Goal: Task Accomplishment & Management: Use online tool/utility

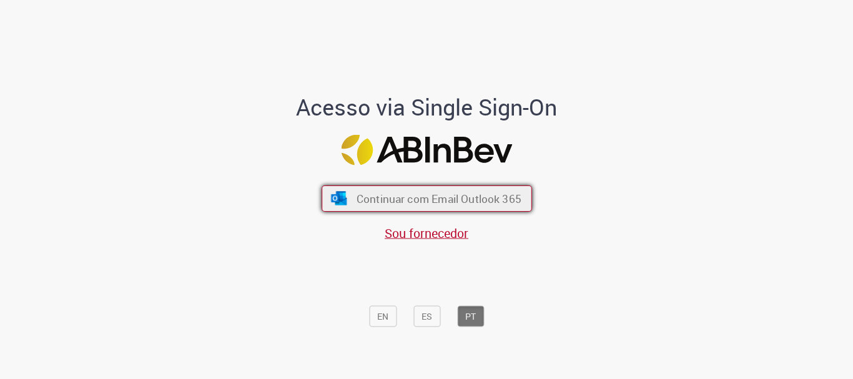
click at [333, 188] on button "Continuar com Email Outlook 365" at bounding box center [427, 198] width 210 height 26
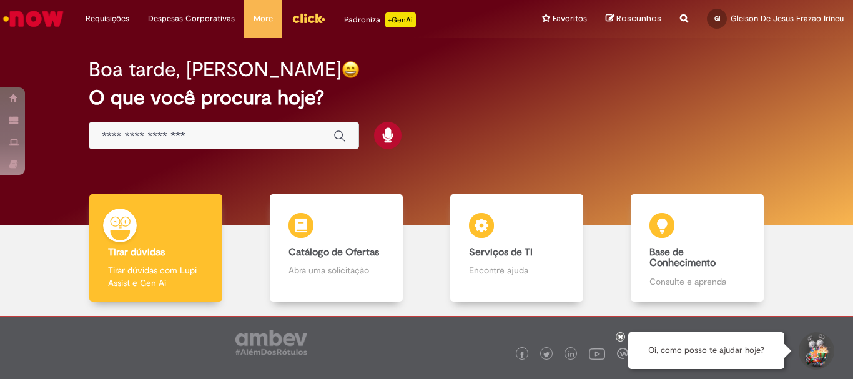
click at [315, 22] on img "Menu Cabeçalho" at bounding box center [309, 18] width 34 height 19
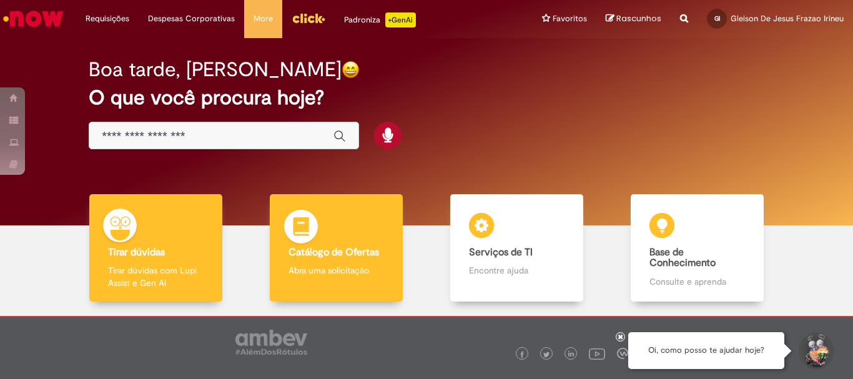
click at [337, 272] on p "Abra uma solicitação" at bounding box center [335, 270] width 95 height 12
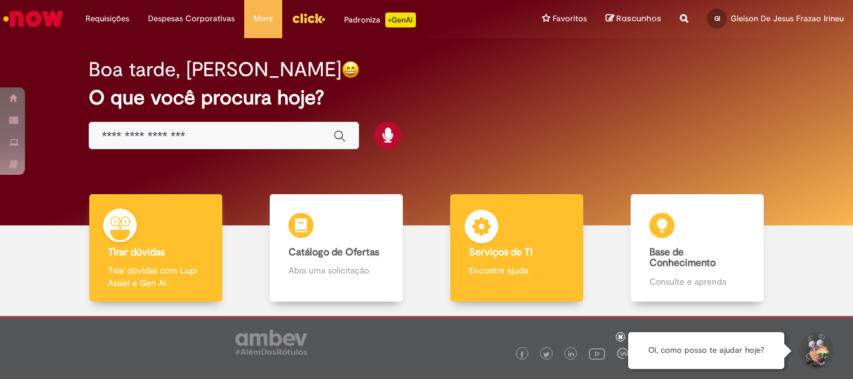
click at [523, 252] on b "Serviços de TI" at bounding box center [501, 252] width 64 height 12
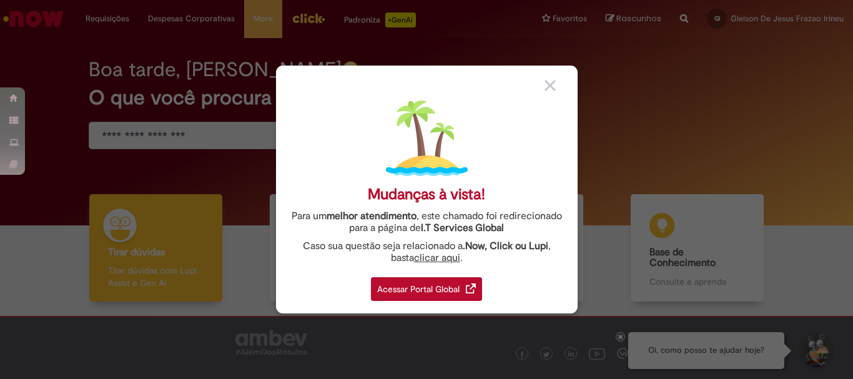
click at [438, 290] on div "Acessar Portal Global" at bounding box center [426, 289] width 111 height 24
